Goal: Transaction & Acquisition: Purchase product/service

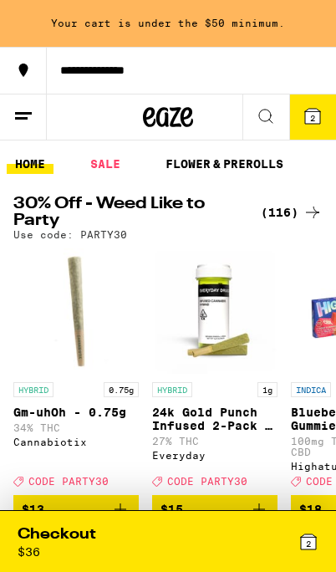
click at [294, 206] on div "(116)" at bounding box center [292, 212] width 62 height 20
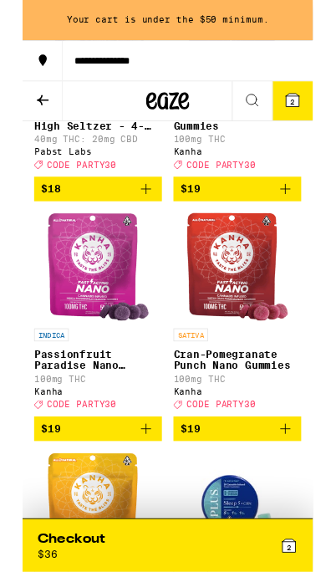
scroll to position [5239, 0]
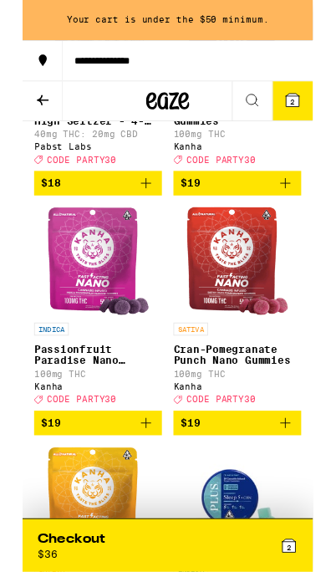
click at [139, 218] on icon "Add to bag" at bounding box center [143, 212] width 12 height 12
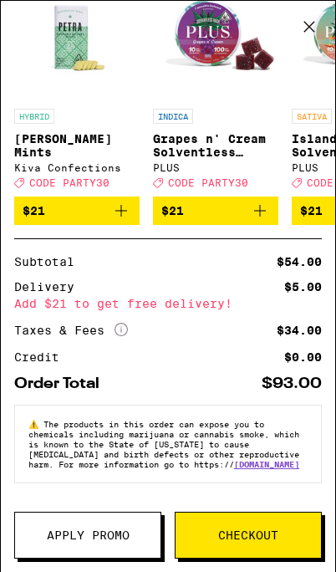
scroll to position [389, 0]
click at [74, 538] on span "Apply Promo" at bounding box center [88, 535] width 83 height 12
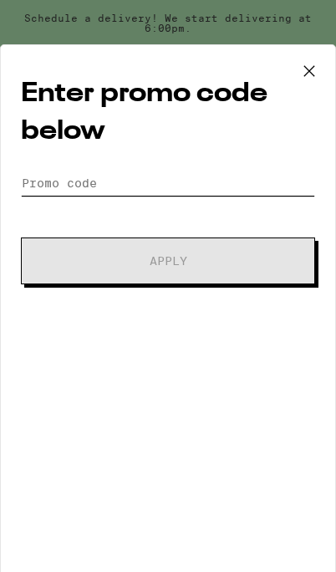
click at [263, 192] on input "Promo Code" at bounding box center [168, 182] width 294 height 25
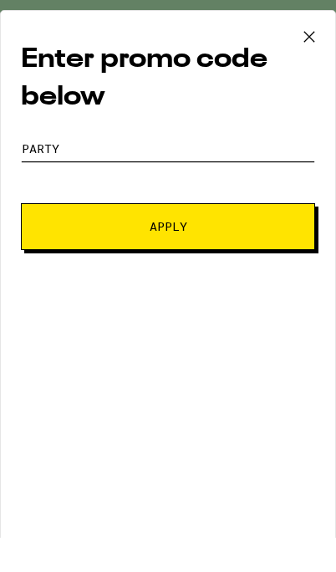
type input "Party30"
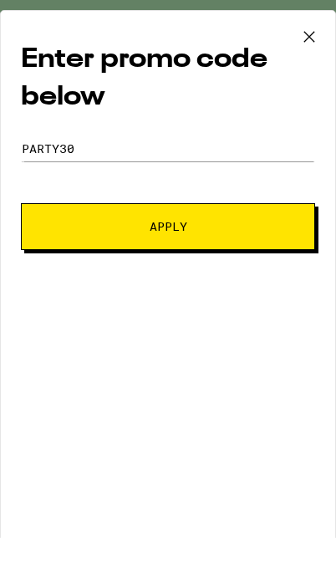
scroll to position [5299, 0]
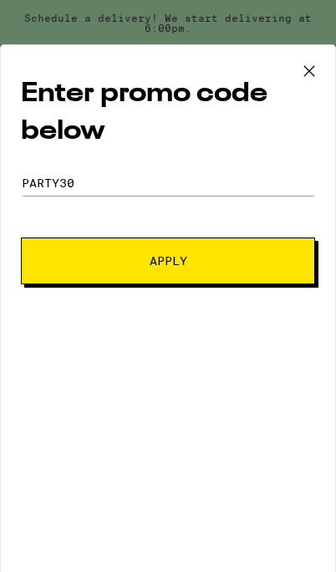
click at [303, 270] on button "Apply" at bounding box center [168, 260] width 294 height 47
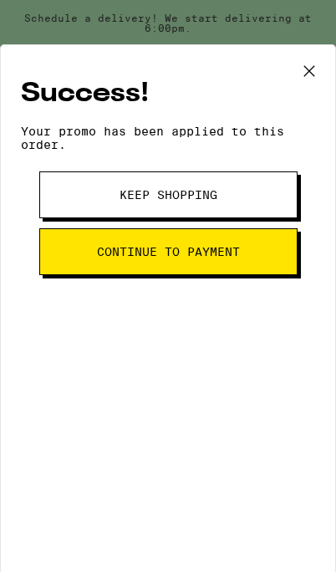
click at [266, 260] on button "Continue to payment" at bounding box center [168, 251] width 258 height 47
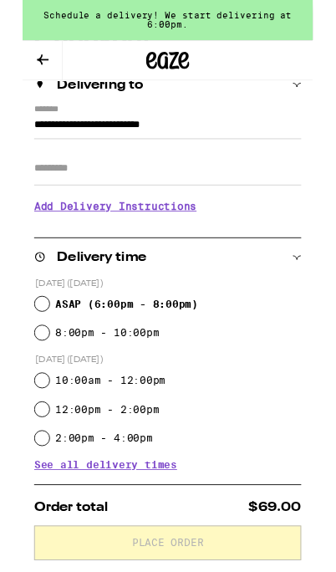
click at [26, 348] on input "ASAP ( 6:00pm - 8:00pm )" at bounding box center [22, 351] width 17 height 17
radio input "true"
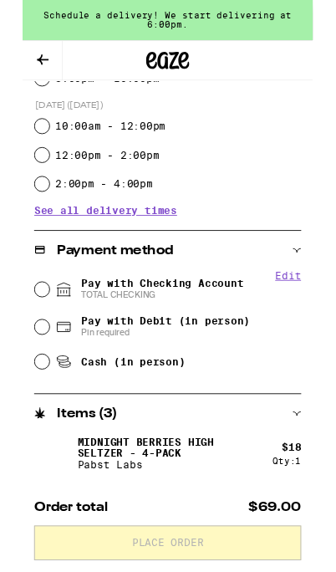
click at [22, 374] on input "Pay with Debit (in person) Pin required" at bounding box center [22, 378] width 17 height 17
radio input "true"
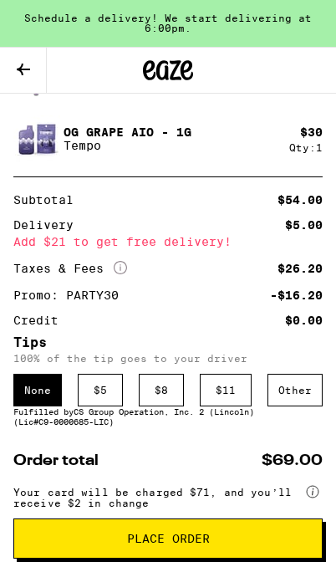
scroll to position [1041, 0]
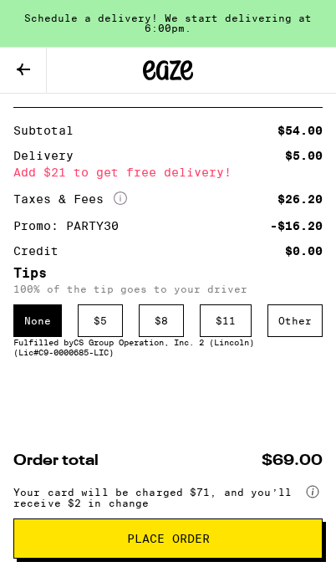
click at [223, 545] on button "Place Order" at bounding box center [167, 538] width 309 height 40
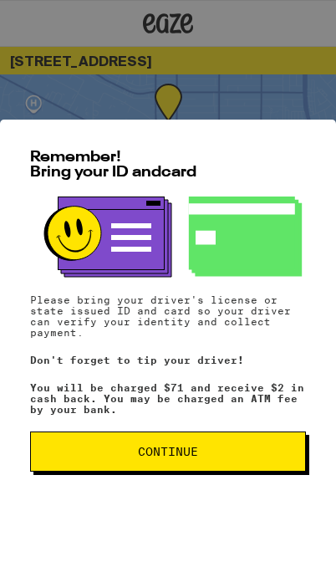
click at [211, 452] on span "Continue" at bounding box center [167, 451] width 247 height 12
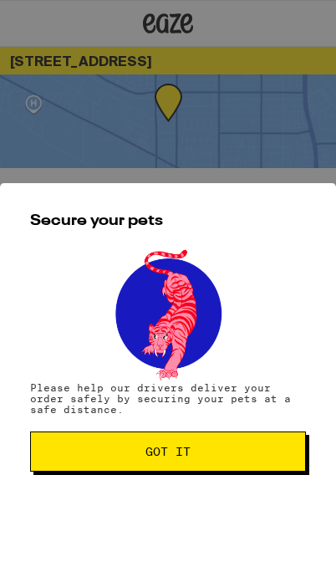
click at [219, 451] on span "Got it" at bounding box center [167, 451] width 247 height 12
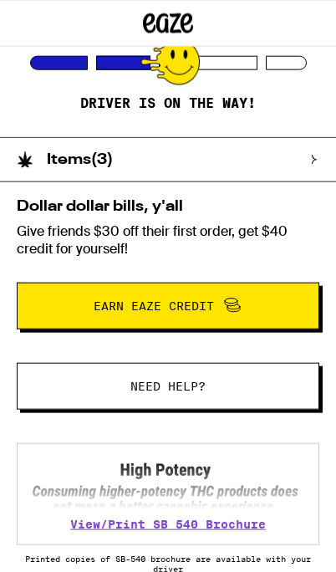
scroll to position [248, 0]
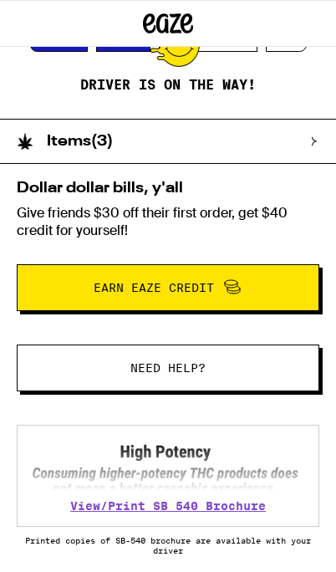
click at [323, 134] on div "Items ( 3 )" at bounding box center [168, 141] width 336 height 44
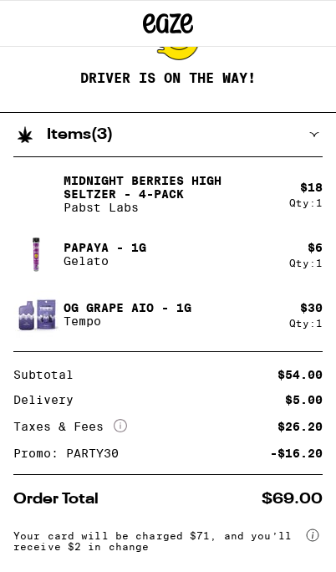
click at [221, 204] on p "Pabst Labs" at bounding box center [170, 207] width 212 height 13
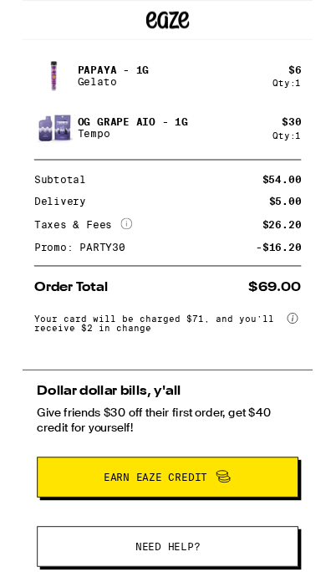
scroll to position [415, 0]
